Goal: Information Seeking & Learning: Learn about a topic

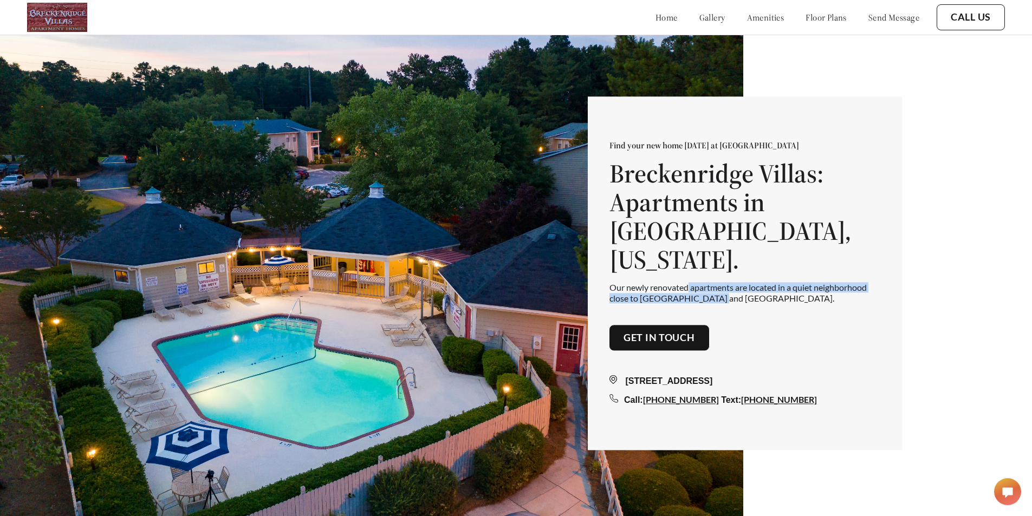
drag, startPoint x: 694, startPoint y: 295, endPoint x: 748, endPoint y: 302, distance: 53.6
click at [748, 302] on p "Our newly renovated apartments are located in a quiet neighborhood close to [GE…" at bounding box center [744, 293] width 271 height 21
click at [816, 4] on div "home gallery amenities floor plans send message" at bounding box center [776, 17] width 285 height 29
click at [818, 15] on link "floor plans" at bounding box center [825, 17] width 41 height 11
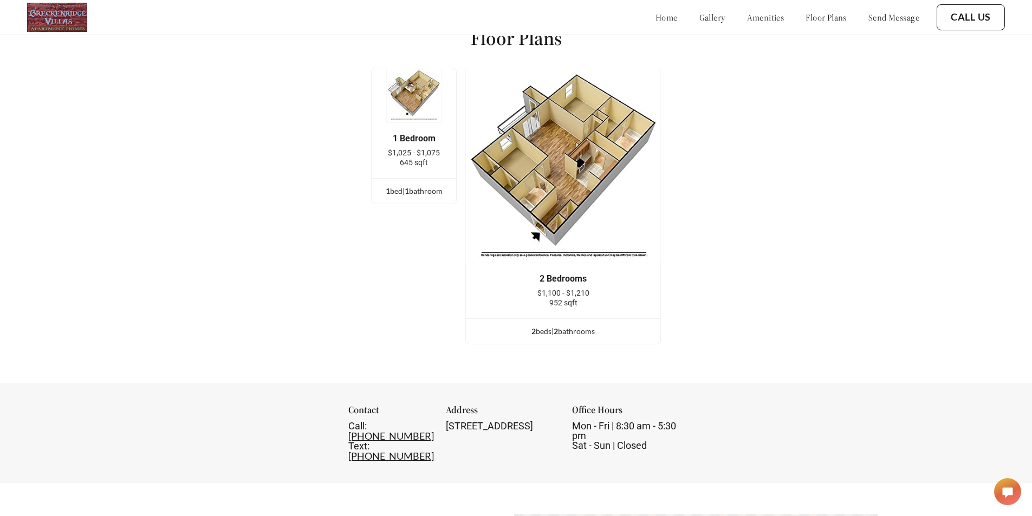
scroll to position [1492, 0]
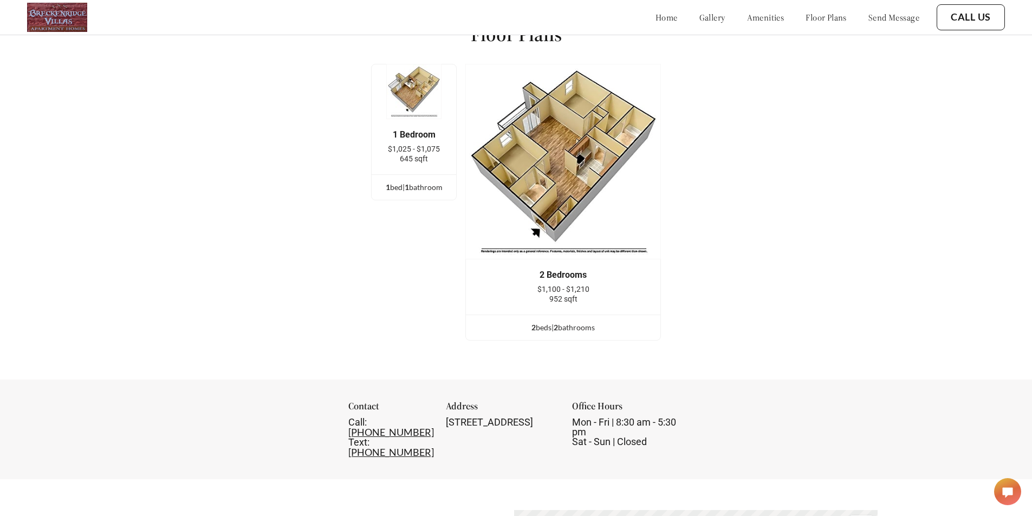
click at [552, 291] on div "2 Bedrooms $1,100 - $1,210 952 sqft" at bounding box center [563, 287] width 162 height 34
click at [553, 294] on span "$1,100 - $1,210" at bounding box center [563, 289] width 52 height 9
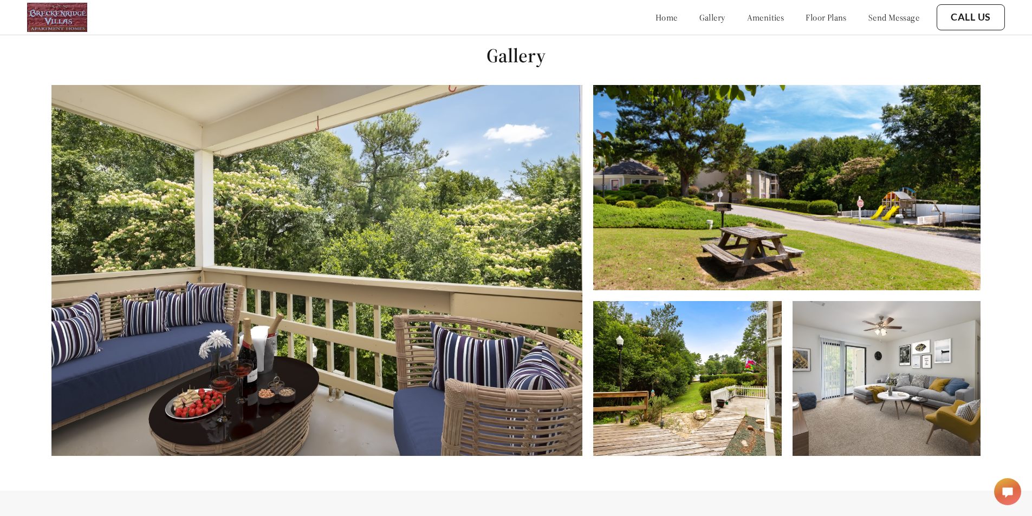
scroll to position [292, 0]
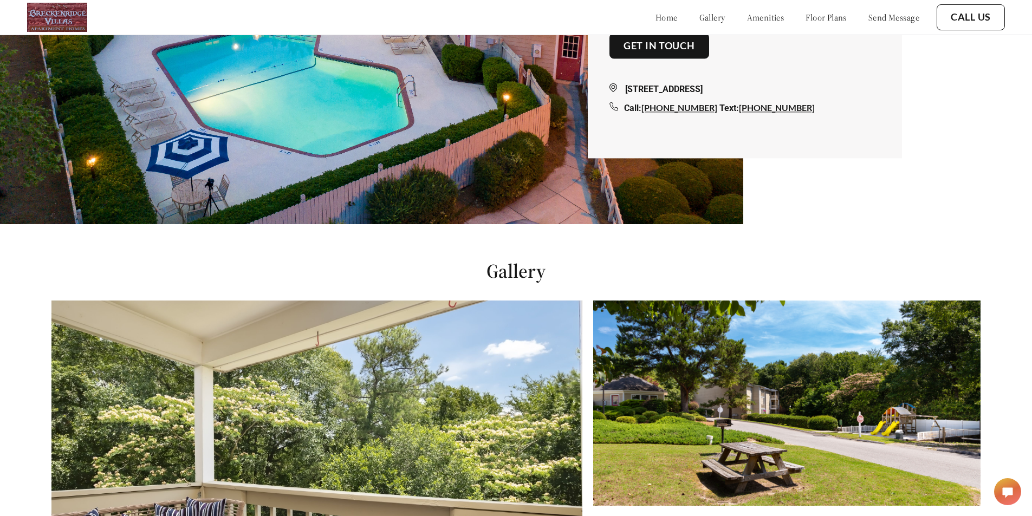
click at [699, 18] on link "gallery" at bounding box center [712, 17] width 26 height 11
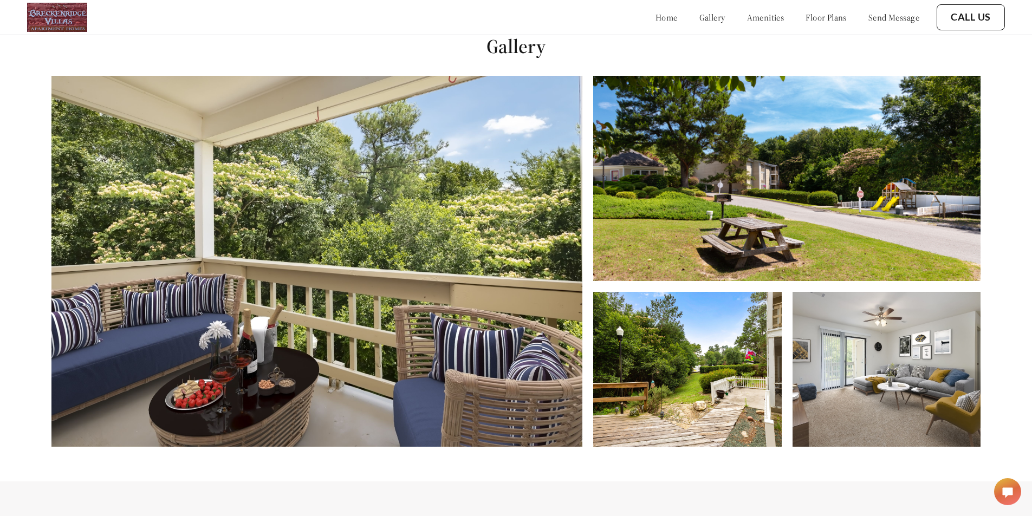
scroll to position [524, 0]
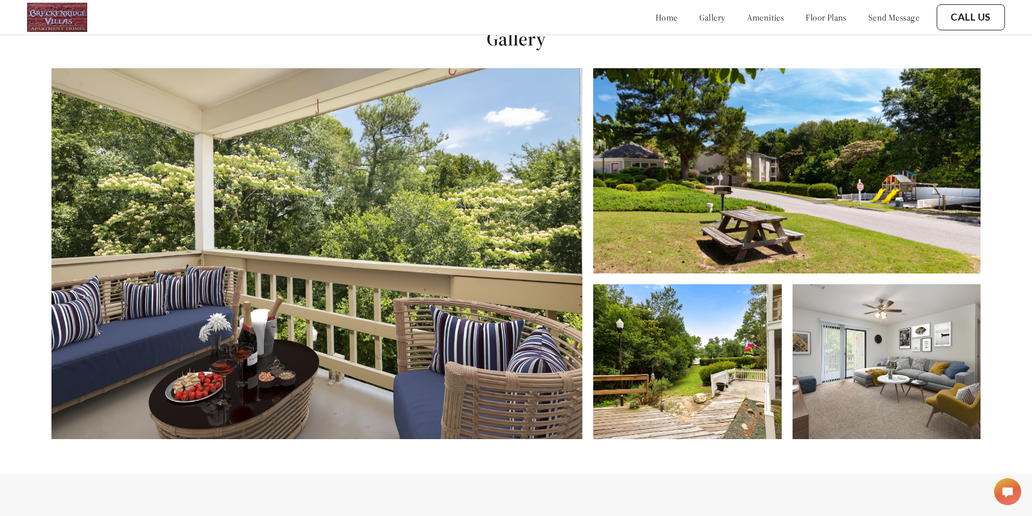
click at [393, 207] on img at bounding box center [316, 253] width 531 height 371
click at [377, 187] on img at bounding box center [316, 253] width 531 height 371
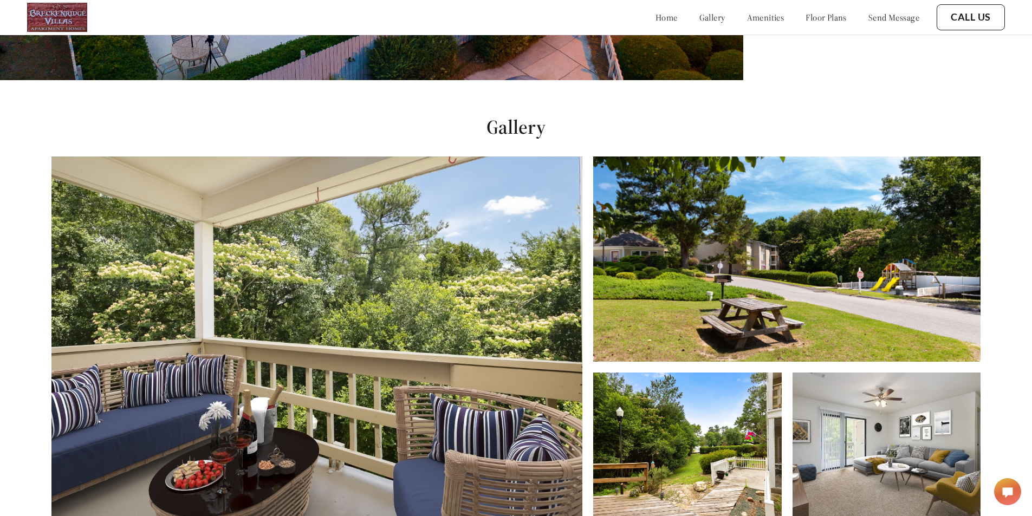
scroll to position [168, 0]
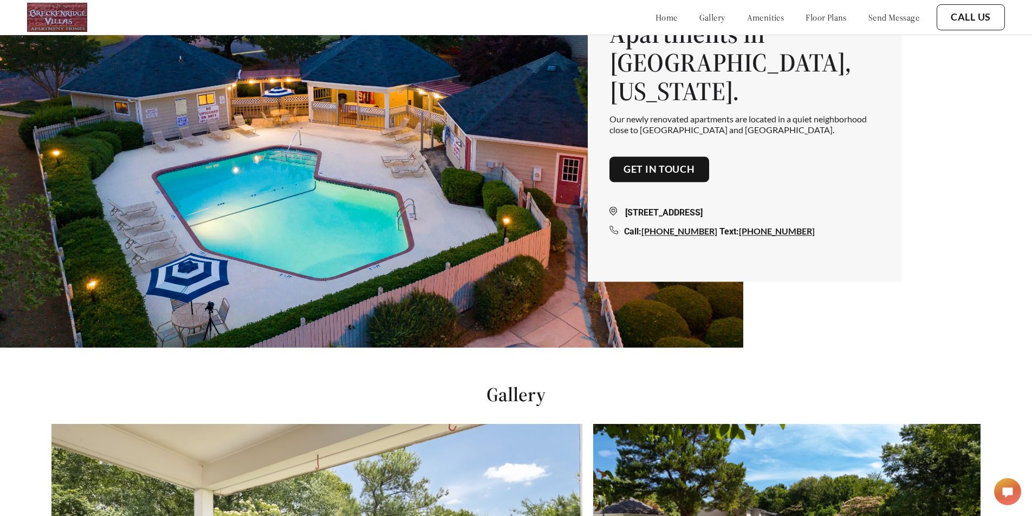
click at [813, 23] on div "home gallery amenities floor plans send message" at bounding box center [776, 17] width 285 height 29
click at [822, 12] on link "floor plans" at bounding box center [825, 17] width 41 height 11
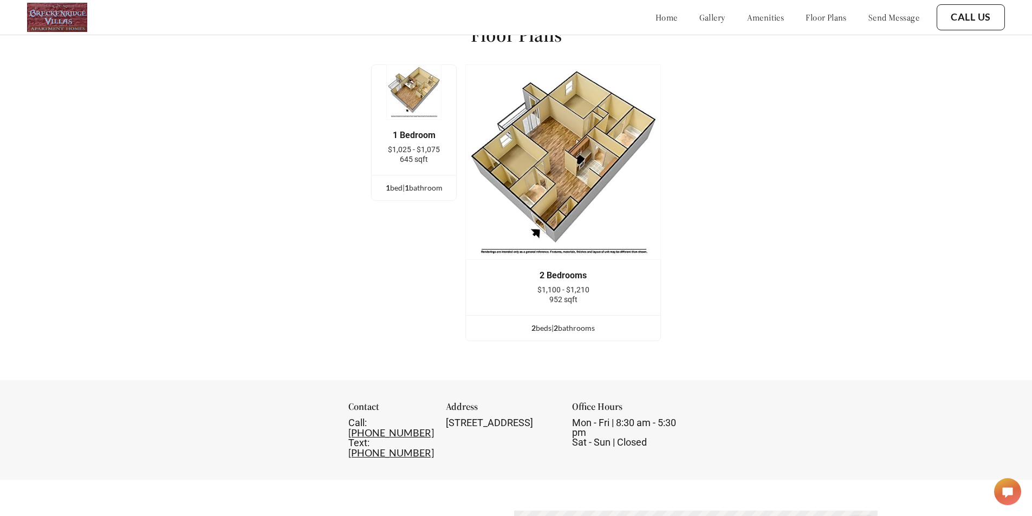
scroll to position [1492, 0]
click at [590, 196] on img at bounding box center [563, 162] width 196 height 196
click at [390, 140] on div "1 Bedroom" at bounding box center [414, 135] width 52 height 10
click at [426, 200] on ul "1 bed | 1 bathroom" at bounding box center [414, 186] width 85 height 25
click at [567, 334] on div "2 bed s | 2 bathroom s" at bounding box center [563, 328] width 194 height 12
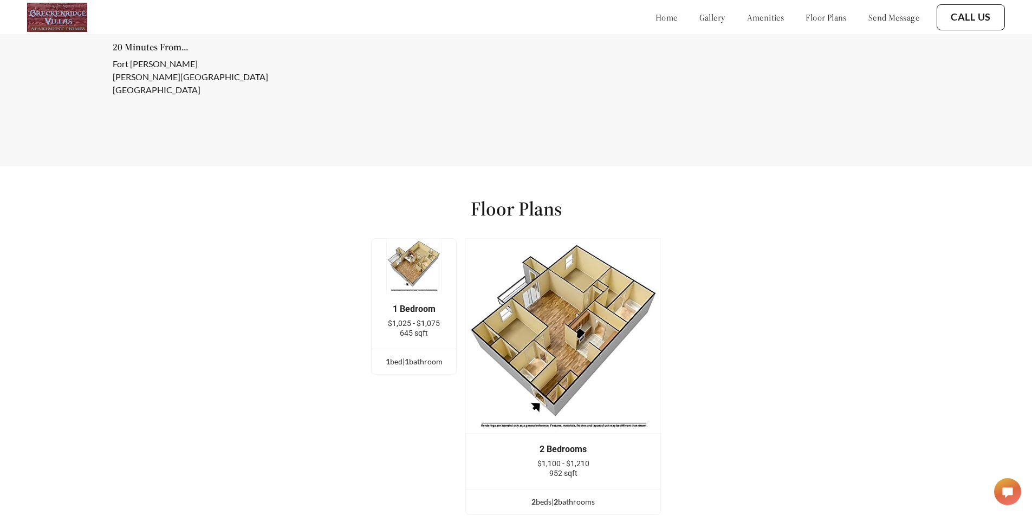
scroll to position [1329, 0]
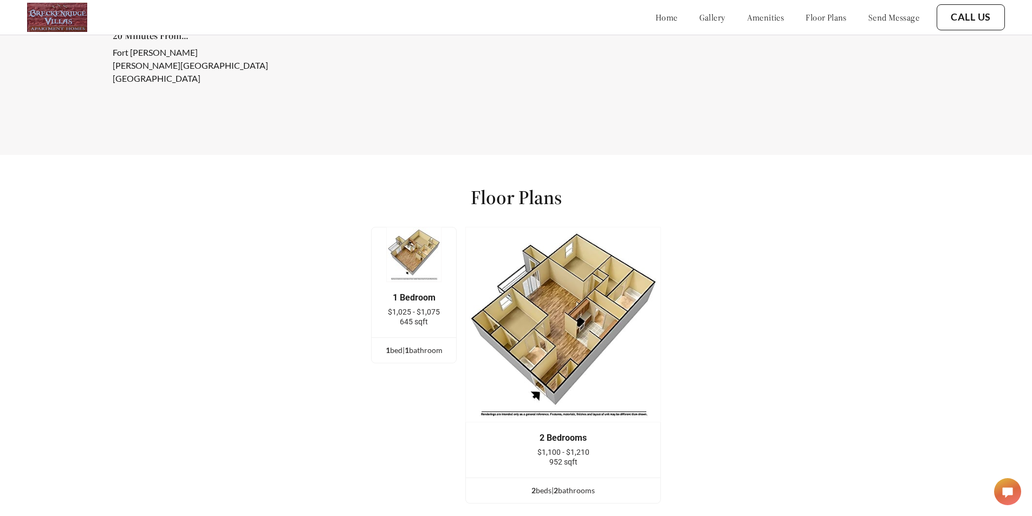
click at [578, 248] on img at bounding box center [563, 325] width 196 height 196
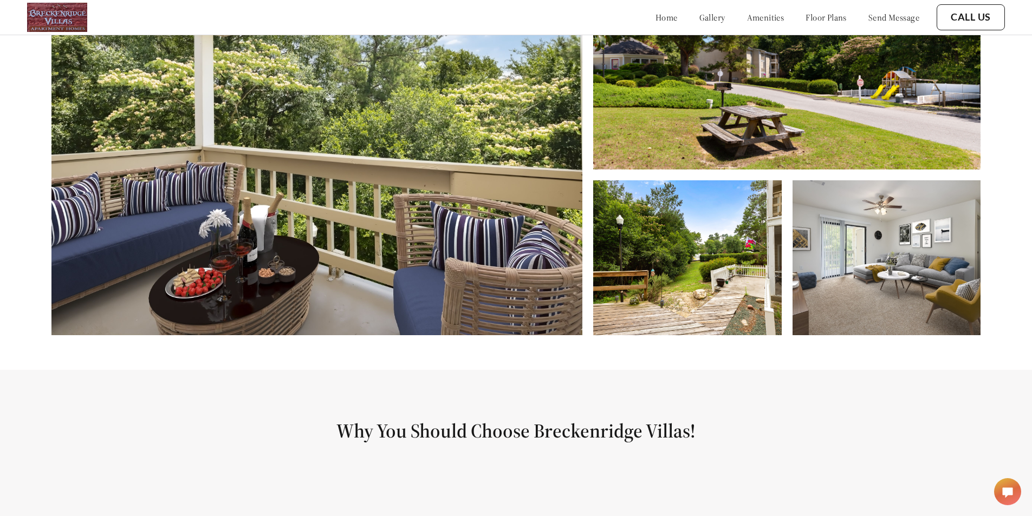
scroll to position [0, 0]
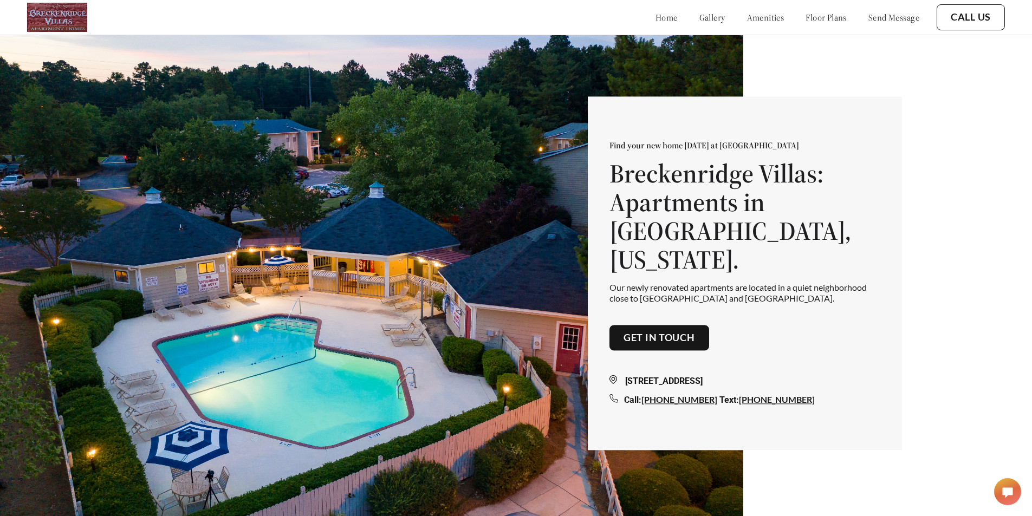
drag, startPoint x: 355, startPoint y: 266, endPoint x: 232, endPoint y: 0, distance: 293.0
click at [699, 16] on link "gallery" at bounding box center [712, 17] width 26 height 11
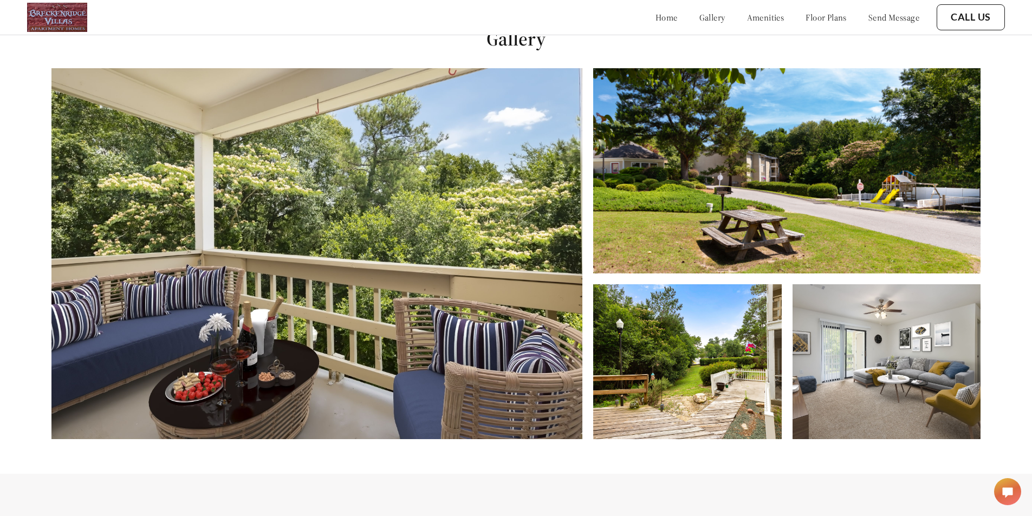
click at [747, 17] on link "amenities" at bounding box center [765, 17] width 37 height 11
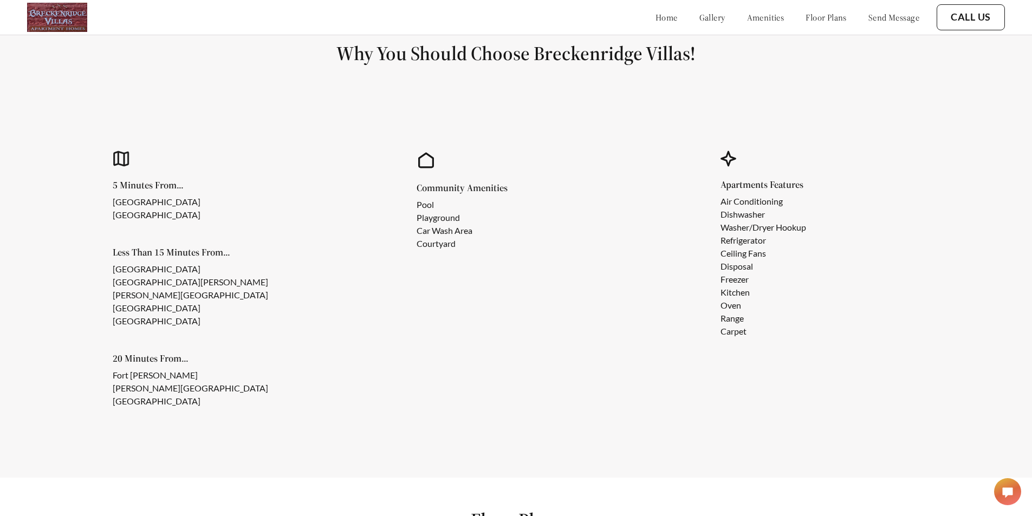
scroll to position [1006, 0]
drag, startPoint x: 484, startPoint y: 83, endPoint x: 560, endPoint y: 69, distance: 76.6
click at [558, 69] on section "Why You Should Choose Breckenridge Villas! 5 Minutes From... [GEOGRAPHIC_DATA] …" at bounding box center [516, 234] width 1032 height 485
click at [560, 65] on h1 "Why You Should Choose Breckenridge Villas!" at bounding box center [516, 53] width 980 height 24
drag, startPoint x: 154, startPoint y: 278, endPoint x: 237, endPoint y: 336, distance: 101.3
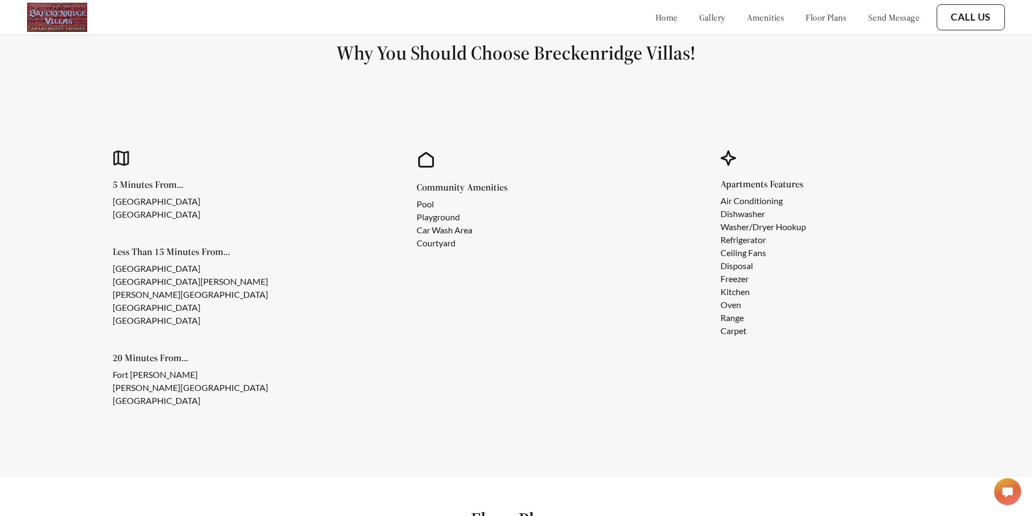
click at [237, 336] on div "5 Minutes From... [GEOGRAPHIC_DATA] [GEOGRAPHIC_DATA] Less Than 15 Minutes From…" at bounding box center [231, 294] width 237 height 228
drag, startPoint x: 211, startPoint y: 413, endPoint x: 102, endPoint y: 378, distance: 113.9
click at [102, 378] on div "5 Minutes From... [GEOGRAPHIC_DATA] [GEOGRAPHIC_DATA] Less Than 15 Minutes From…" at bounding box center [212, 280] width 275 height 324
click at [188, 402] on li "[GEOGRAPHIC_DATA]" at bounding box center [190, 400] width 155 height 13
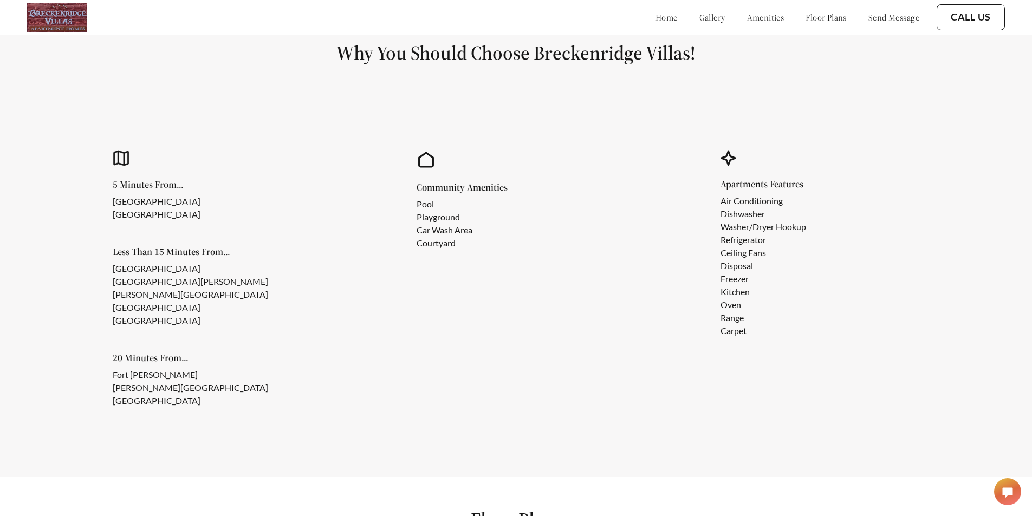
drag, startPoint x: 205, startPoint y: 330, endPoint x: 76, endPoint y: 254, distance: 149.7
click at [76, 254] on div "5 Minutes From... [GEOGRAPHIC_DATA] [GEOGRAPHIC_DATA] Less Than 15 Minutes From…" at bounding box center [212, 280] width 275 height 324
click at [155, 202] on div "5 Minutes From... [GEOGRAPHIC_DATA] [GEOGRAPHIC_DATA]" at bounding box center [165, 200] width 105 height 41
drag, startPoint x: 419, startPoint y: 214, endPoint x: 478, endPoint y: 258, distance: 74.0
click at [478, 258] on div "Community Amenities Pool Playground Car Wash Area Courtyard" at bounding box center [516, 280] width 275 height 324
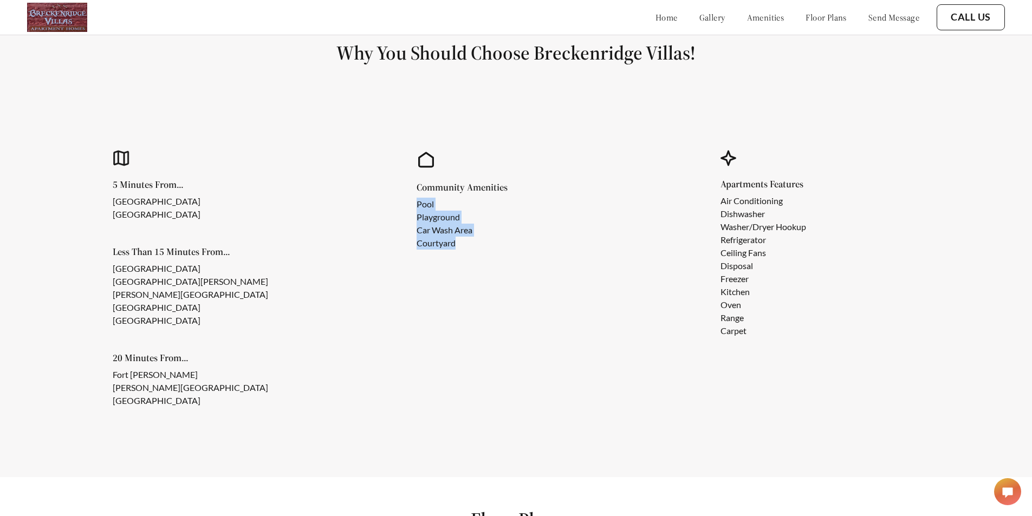
click at [445, 237] on li "Car Wash Area" at bounding box center [454, 230] width 74 height 13
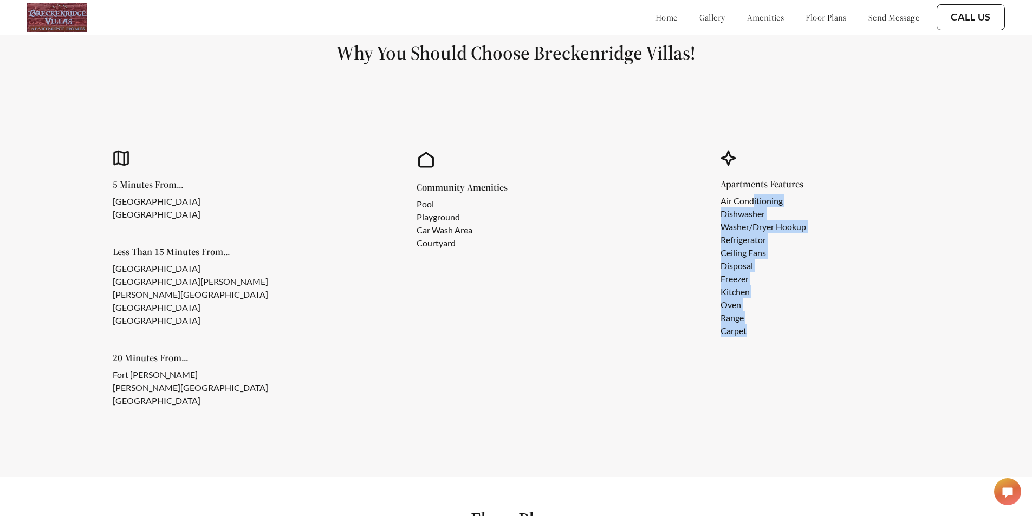
drag, startPoint x: 758, startPoint y: 207, endPoint x: 805, endPoint y: 340, distance: 141.3
click at [805, 337] on ul "Air Conditioning Dishwasher Washer/Dryer Hookup Refrigerator Ceiling Fans Dispo…" at bounding box center [771, 265] width 103 height 143
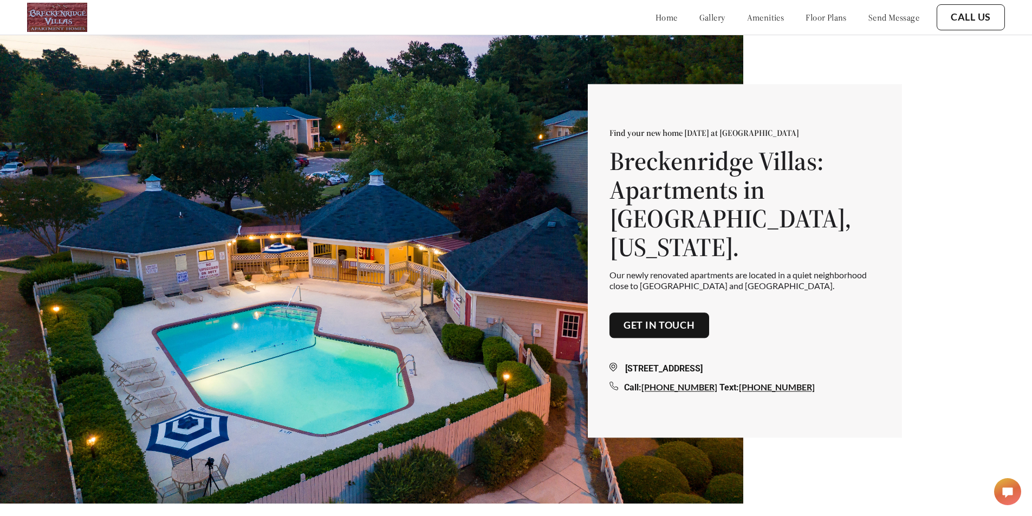
scroll to position [0, 0]
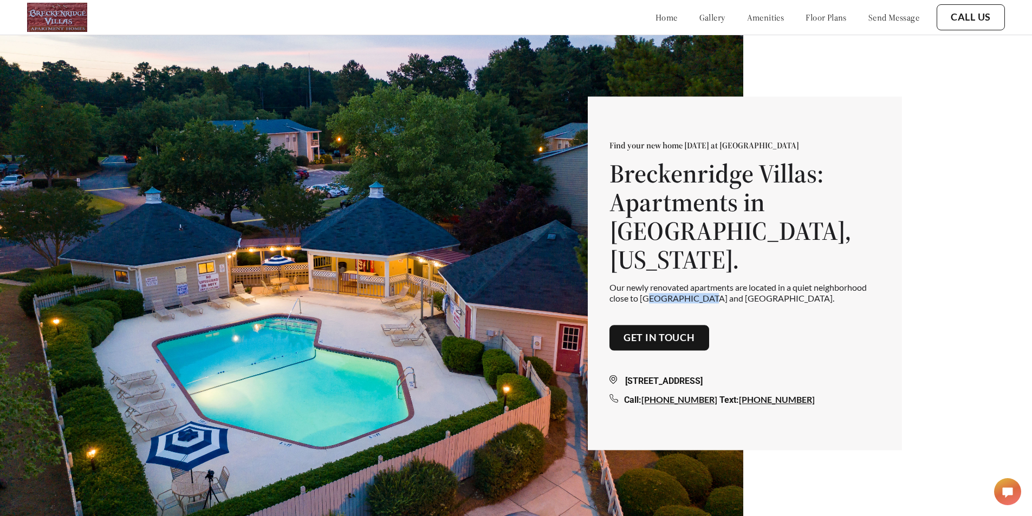
drag, startPoint x: 654, startPoint y: 301, endPoint x: 705, endPoint y: 307, distance: 51.8
click at [705, 303] on p "Our newly renovated apartments are located in a quiet neighborhood close to [GE…" at bounding box center [744, 293] width 271 height 21
drag, startPoint x: 705, startPoint y: 307, endPoint x: 659, endPoint y: 293, distance: 48.8
click at [659, 293] on p "Our newly renovated apartments are located in a quiet neighborhood close to [GE…" at bounding box center [744, 293] width 271 height 21
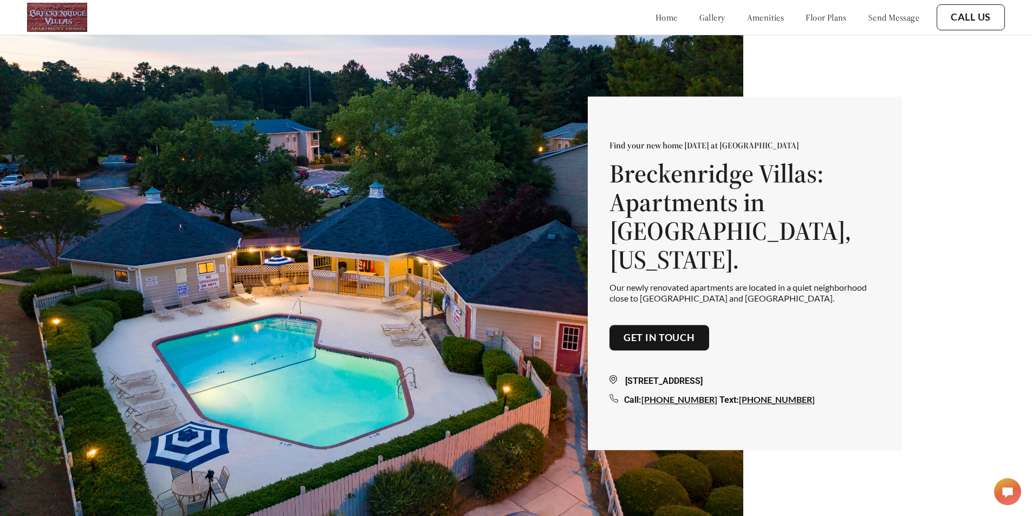
click at [900, 17] on link "send message" at bounding box center [893, 17] width 51 height 11
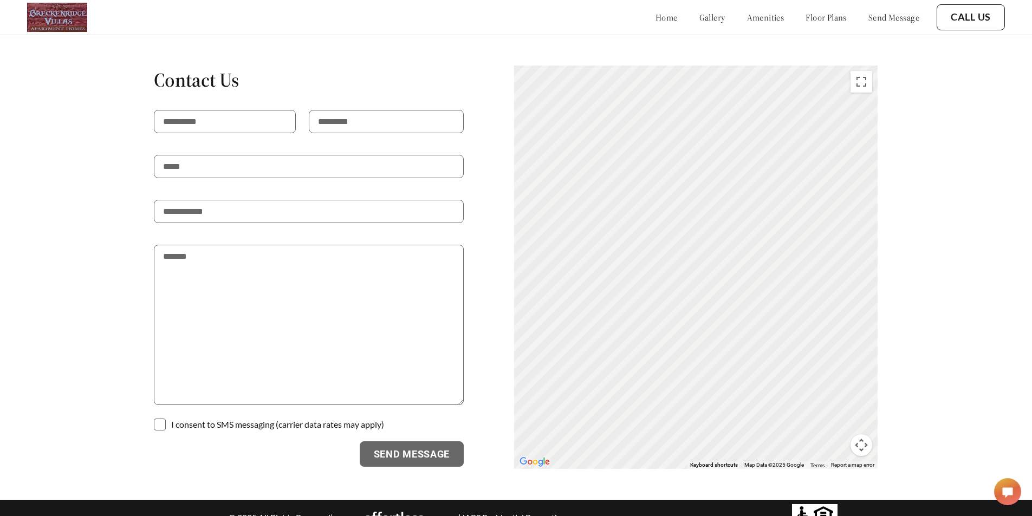
scroll to position [1944, 0]
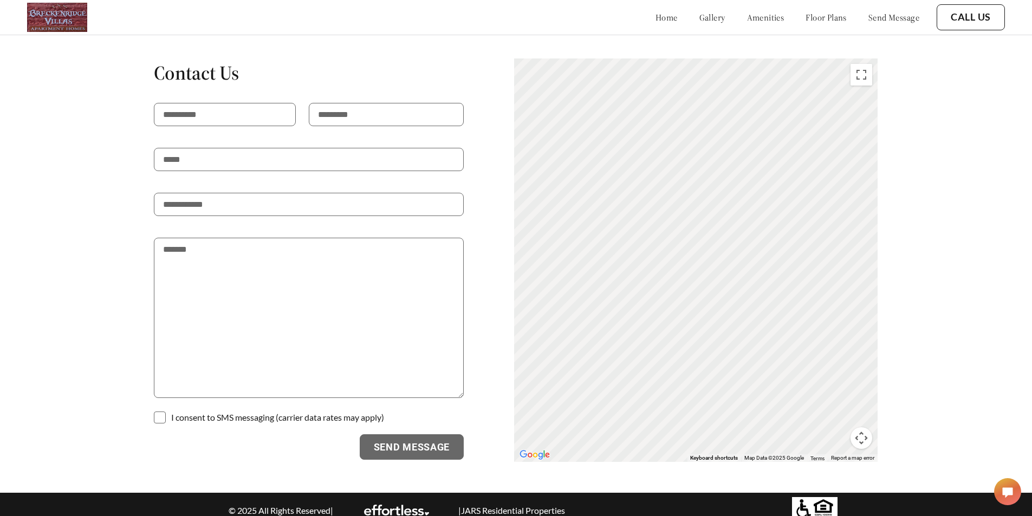
click at [248, 216] on p at bounding box center [309, 227] width 310 height 22
click at [248, 198] on input "tel" at bounding box center [309, 204] width 310 height 23
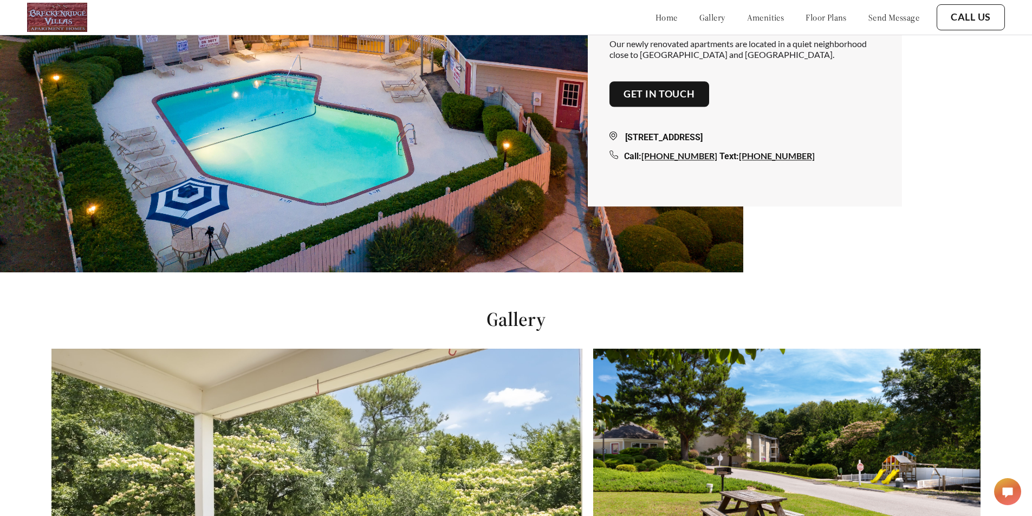
scroll to position [0, 0]
